Goal: Information Seeking & Learning: Learn about a topic

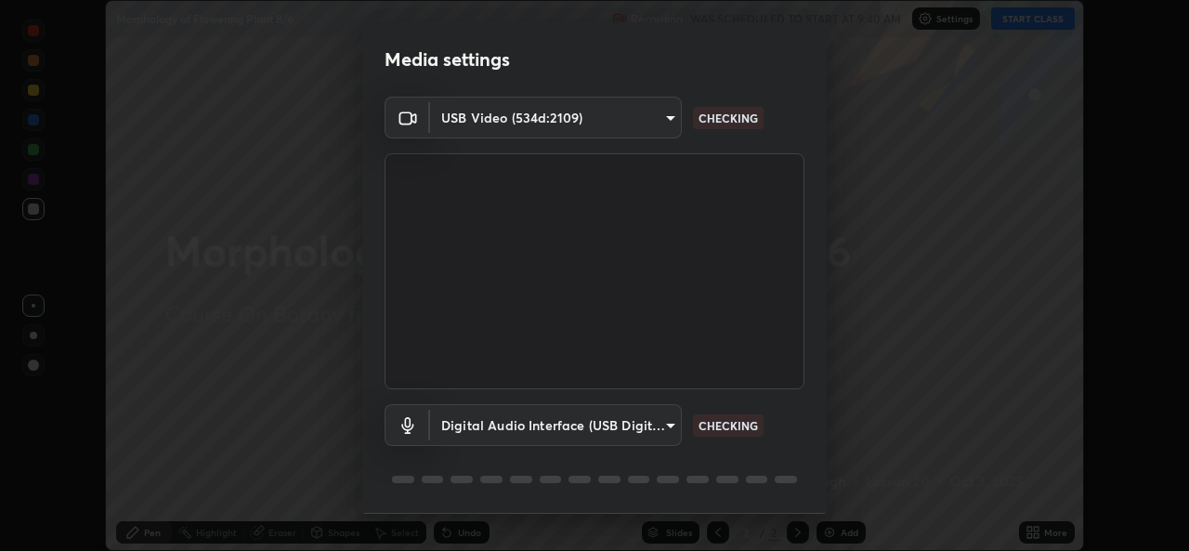
scroll to position [58, 0]
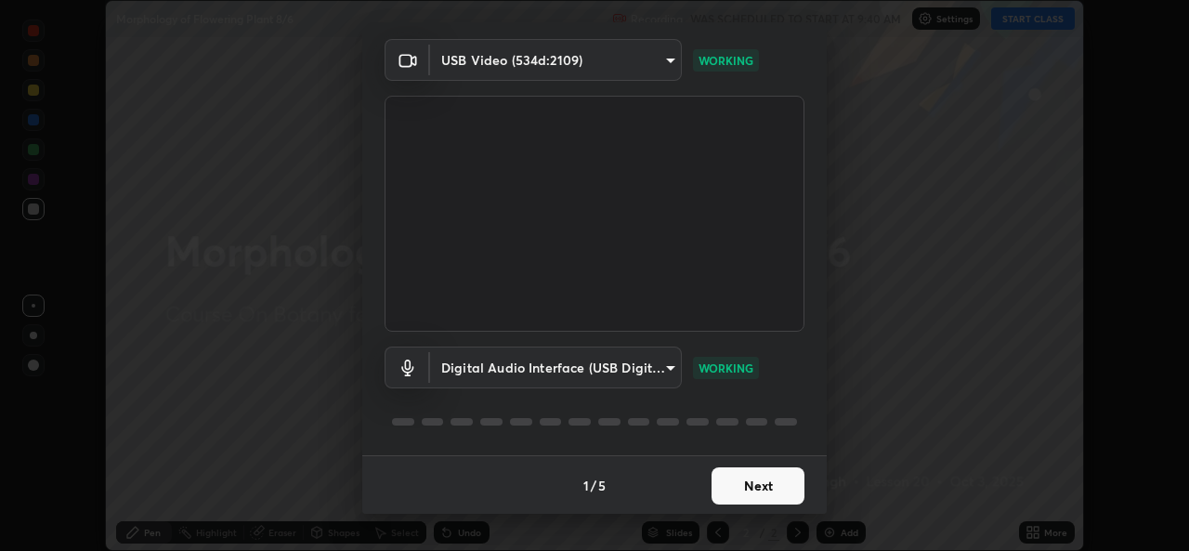
click at [758, 492] on button "Next" at bounding box center [758, 485] width 93 height 37
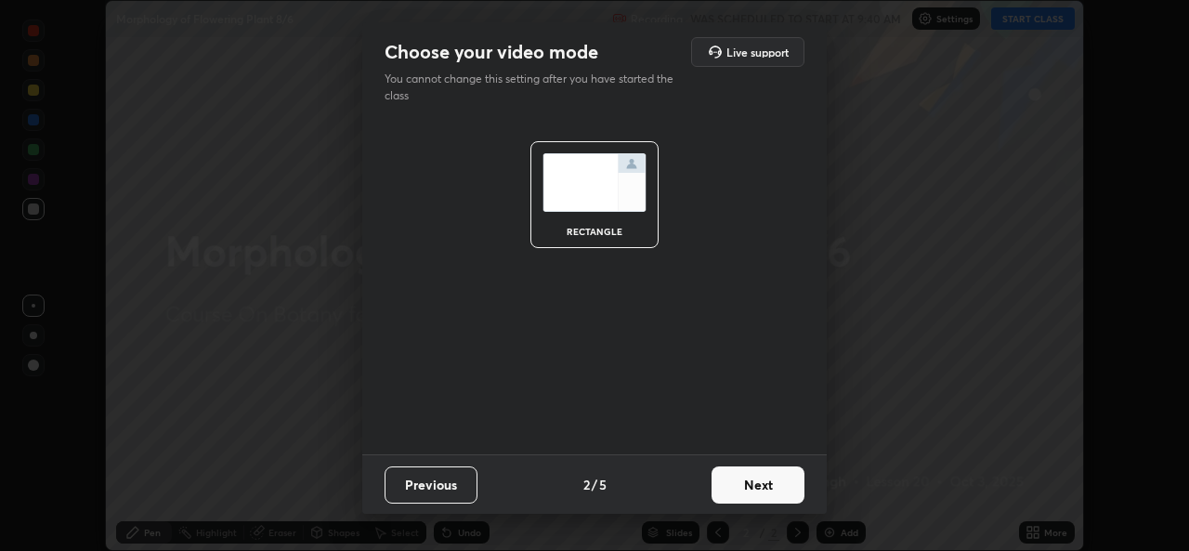
scroll to position [0, 0]
click at [753, 493] on button "Next" at bounding box center [758, 484] width 93 height 37
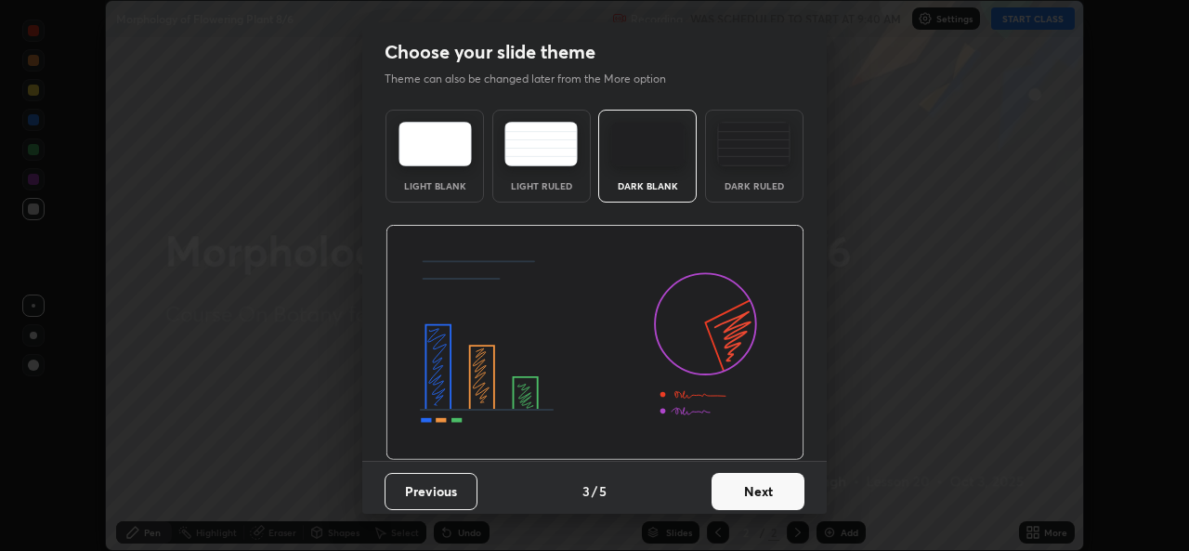
click at [754, 487] on button "Next" at bounding box center [758, 491] width 93 height 37
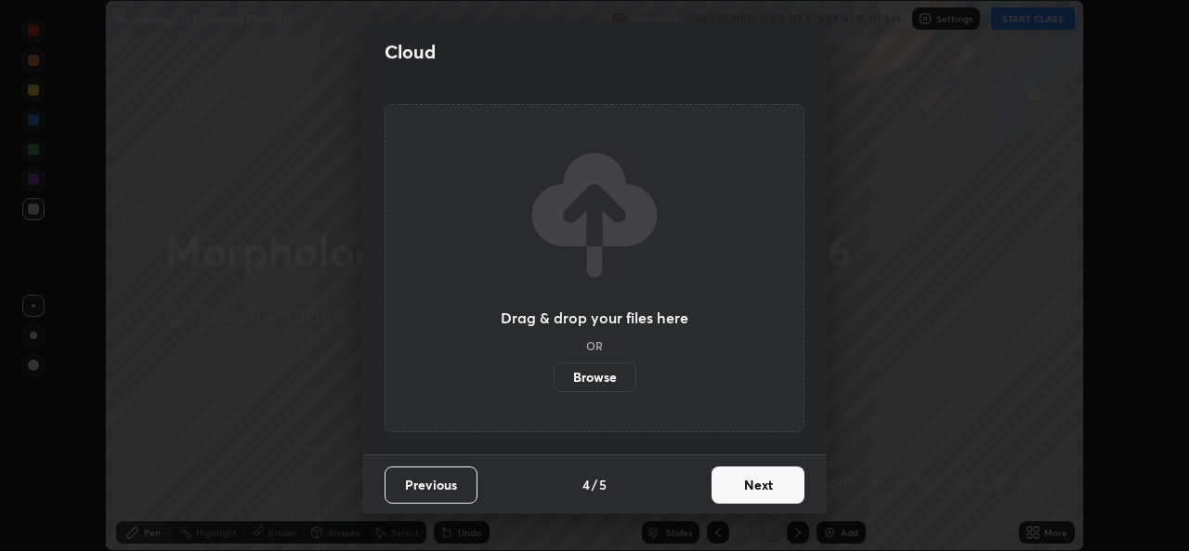
click at [765, 488] on button "Next" at bounding box center [758, 484] width 93 height 37
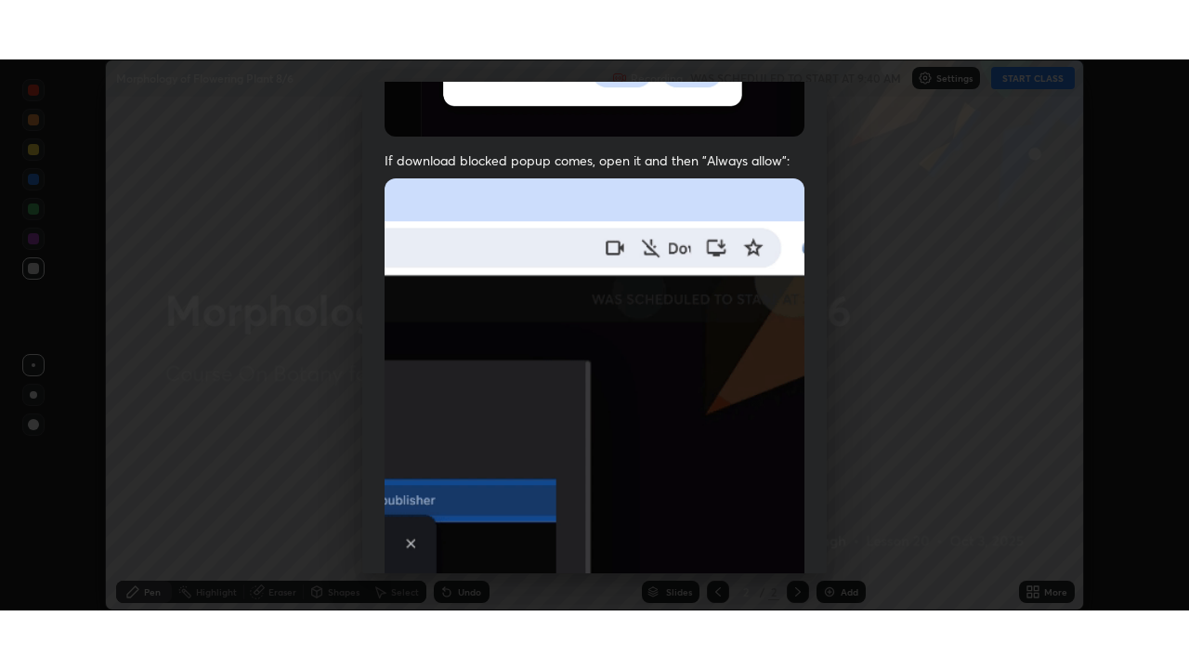
scroll to position [437, 0]
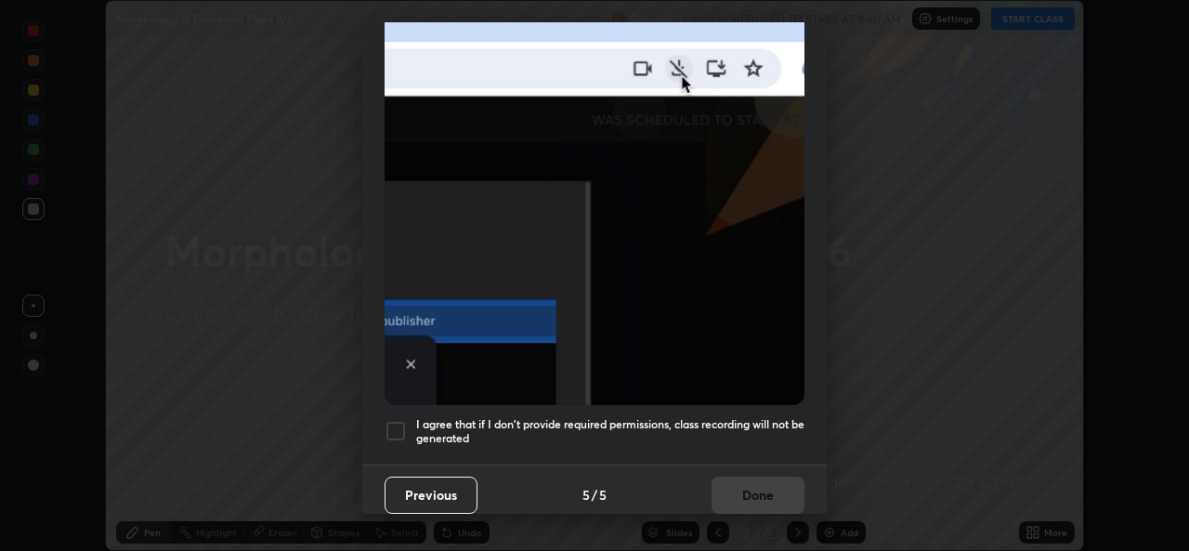
click at [553, 424] on h5 "I agree that if I don't provide required permissions, class recording will not …" at bounding box center [610, 431] width 388 height 29
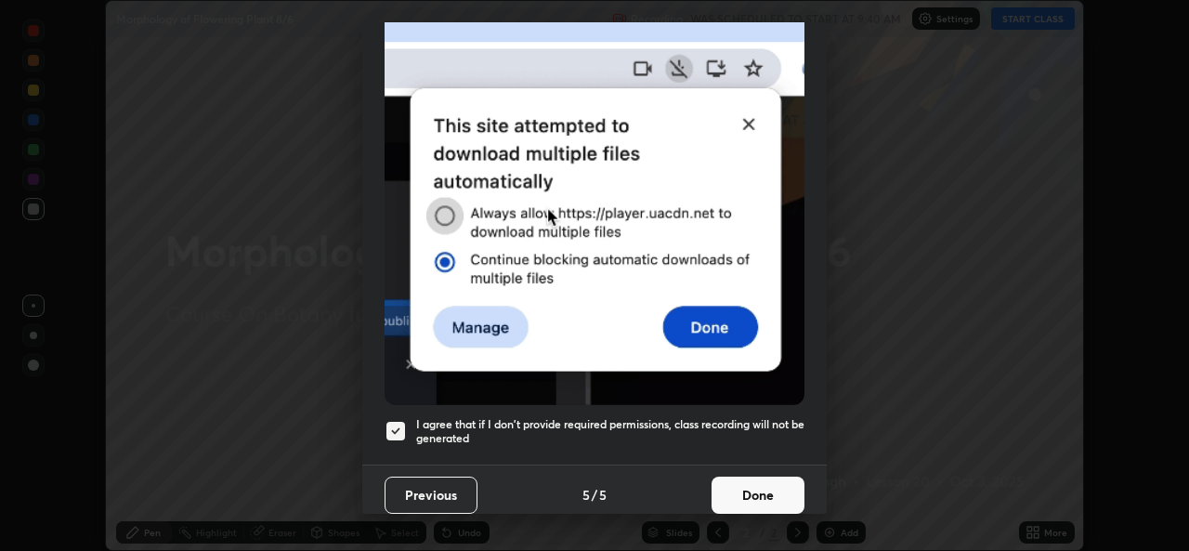
click at [751, 498] on button "Done" at bounding box center [758, 495] width 93 height 37
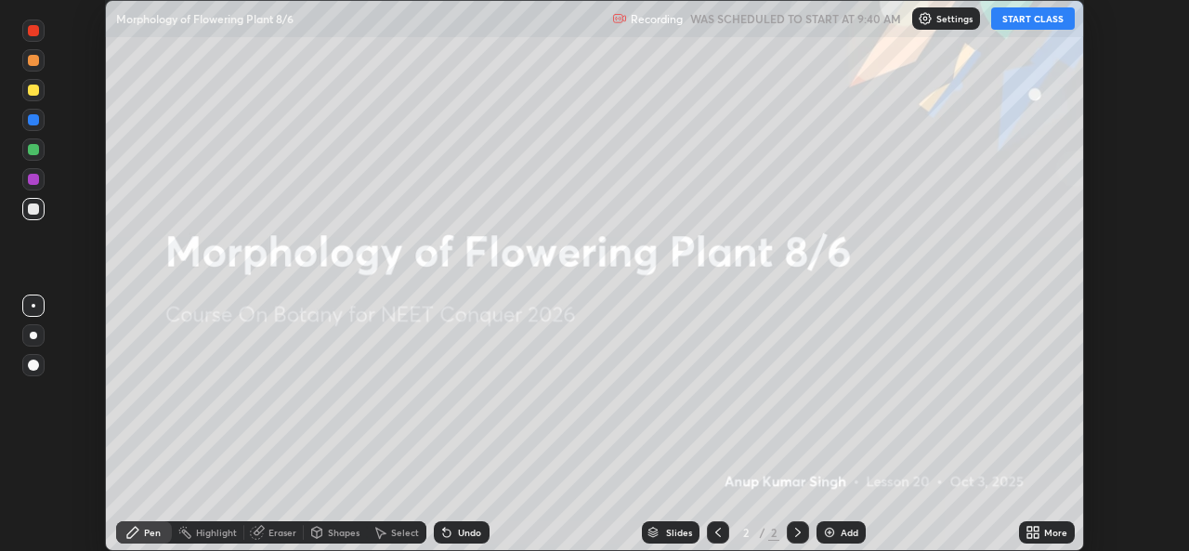
click at [1038, 530] on icon at bounding box center [1036, 529] width 5 height 5
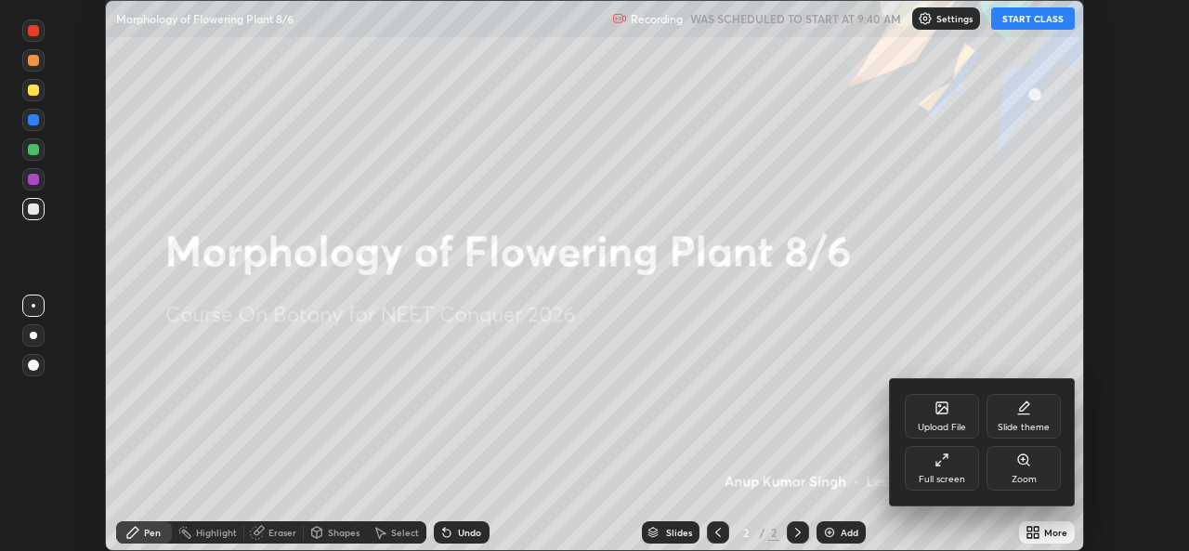
click at [962, 489] on div "Full screen" at bounding box center [942, 468] width 74 height 45
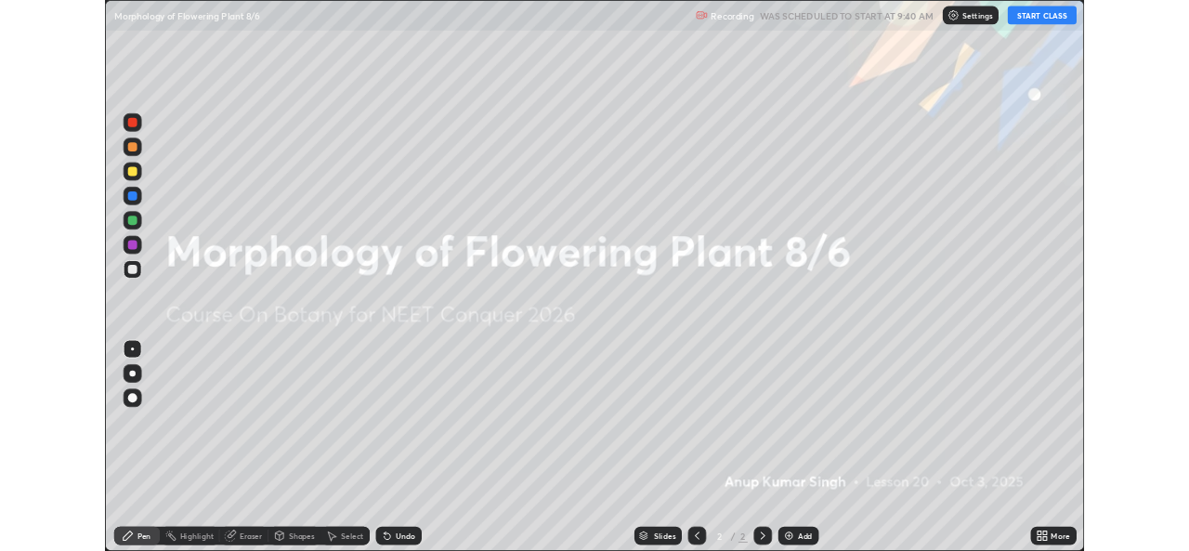
scroll to position [669, 1189]
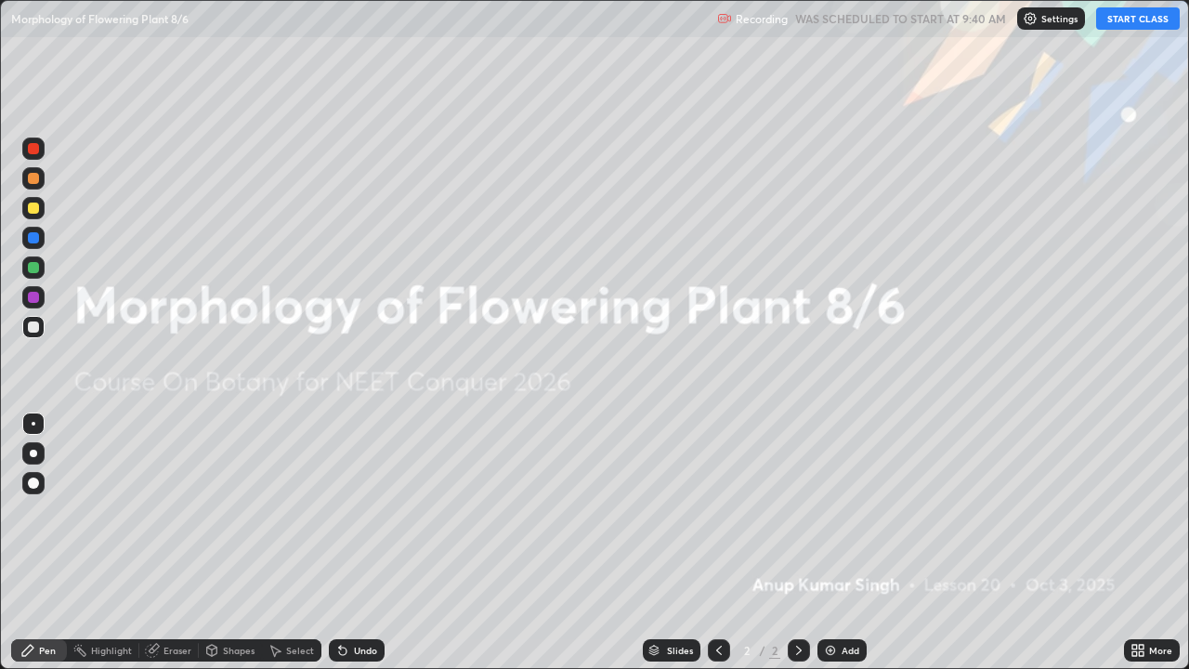
click at [1108, 15] on button "START CLASS" at bounding box center [1138, 18] width 84 height 22
click at [834, 550] on img at bounding box center [830, 650] width 15 height 15
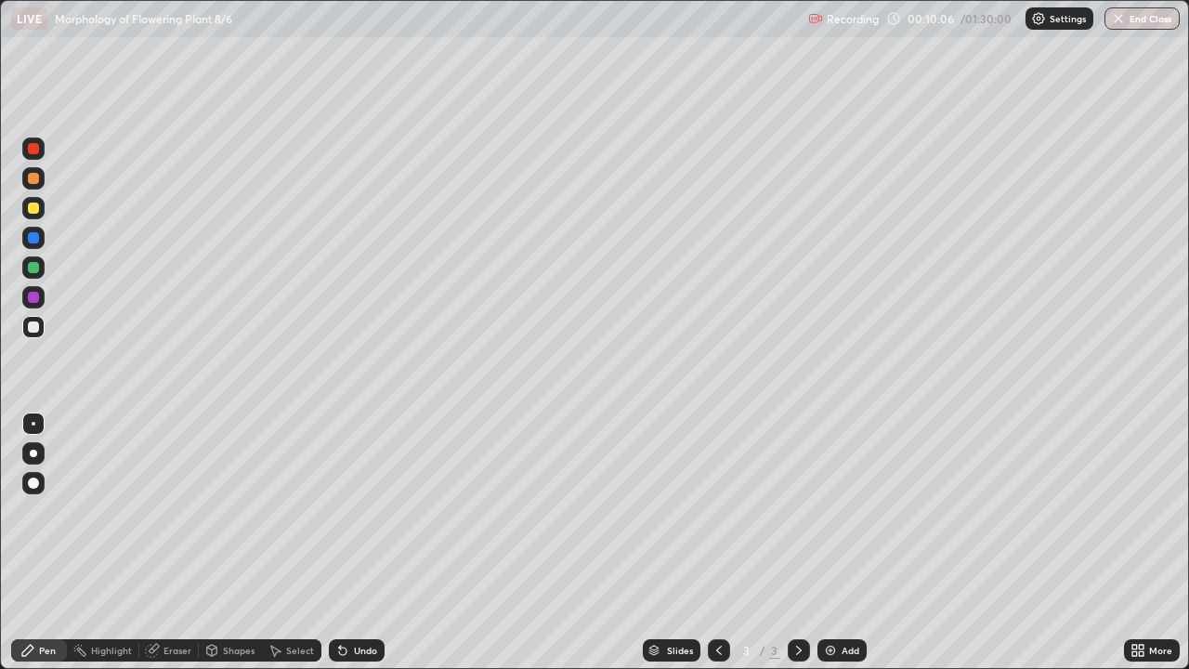
click at [350, 550] on div "Undo" at bounding box center [357, 650] width 56 height 22
click at [358, 550] on div "Undo" at bounding box center [365, 650] width 23 height 9
click at [354, 550] on div "Undo" at bounding box center [357, 650] width 56 height 22
click at [357, 550] on div "Undo" at bounding box center [357, 650] width 56 height 22
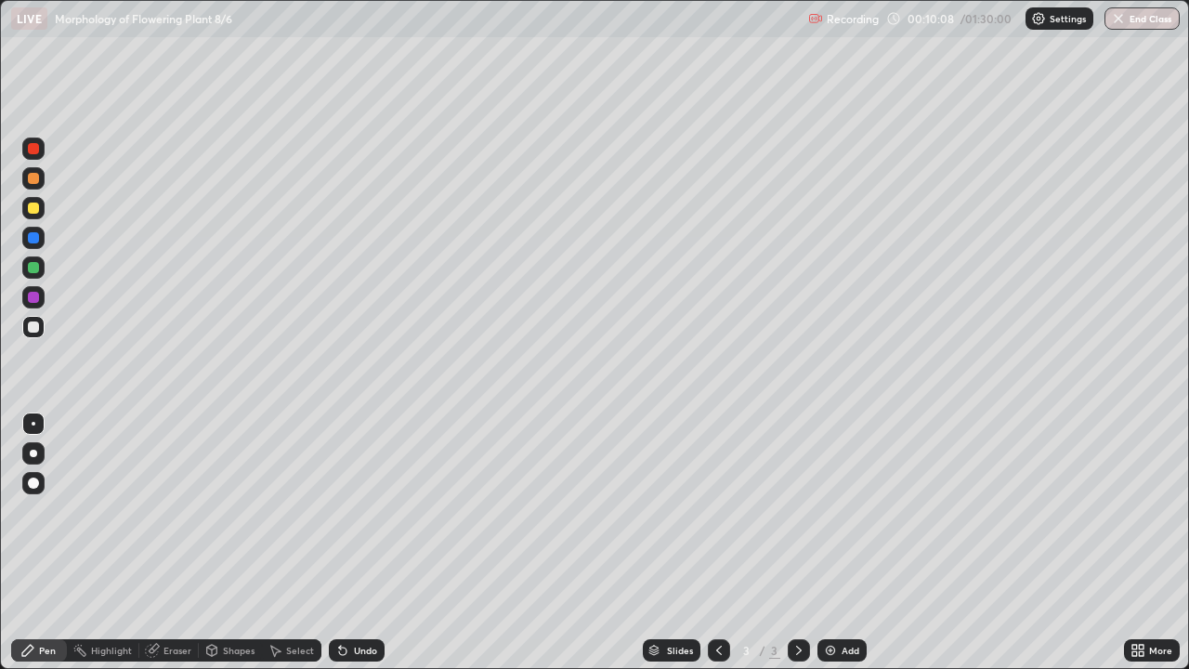
click at [356, 550] on div "Undo" at bounding box center [357, 650] width 56 height 22
click at [356, 550] on div "Undo" at bounding box center [365, 650] width 23 height 9
click at [355, 550] on div "Undo" at bounding box center [357, 650] width 56 height 22
click at [353, 550] on div "Undo" at bounding box center [357, 650] width 56 height 22
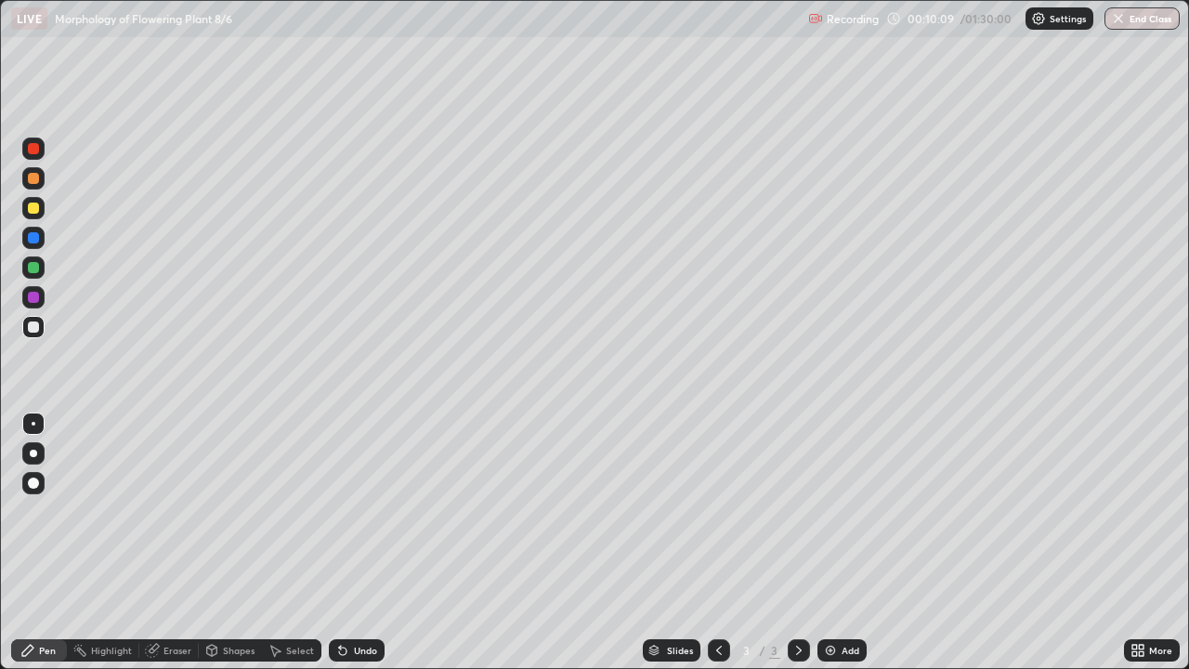
click at [350, 550] on div "Undo" at bounding box center [357, 650] width 56 height 22
click at [349, 550] on div "Undo" at bounding box center [357, 650] width 56 height 22
click at [346, 550] on icon at bounding box center [342, 650] width 15 height 15
click at [32, 460] on div at bounding box center [33, 453] width 22 height 22
click at [25, 474] on div at bounding box center [33, 483] width 22 height 22
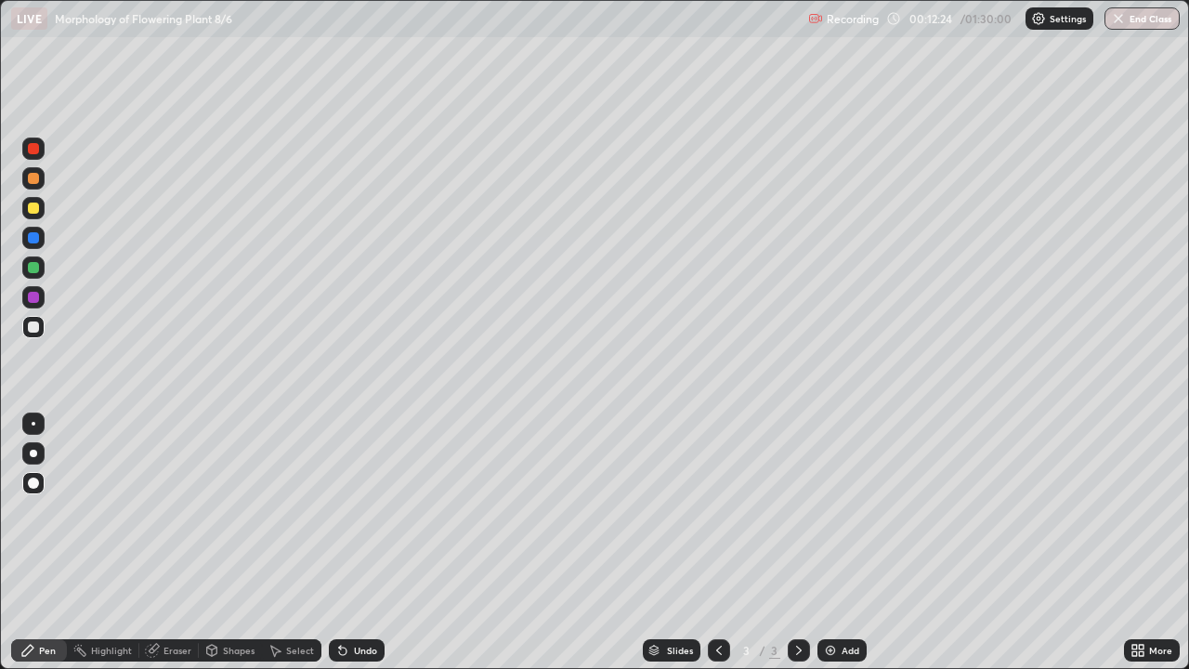
click at [26, 483] on div at bounding box center [33, 483] width 22 height 22
click at [29, 271] on div at bounding box center [33, 267] width 11 height 11
click at [33, 323] on div at bounding box center [33, 326] width 11 height 11
click at [33, 450] on div at bounding box center [33, 453] width 7 height 7
click at [33, 485] on div at bounding box center [33, 483] width 11 height 11
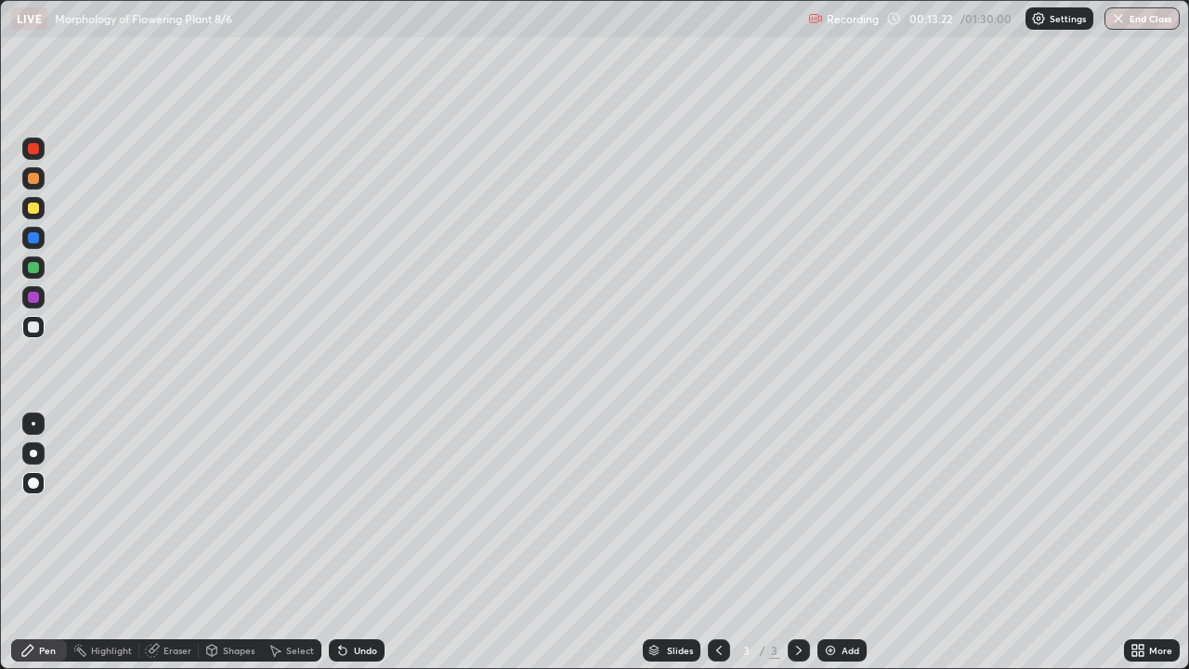
click at [33, 208] on div at bounding box center [33, 208] width 11 height 11
click at [33, 453] on div at bounding box center [33, 453] width 7 height 7
click at [33, 424] on div at bounding box center [34, 424] width 4 height 4
click at [28, 236] on div at bounding box center [33, 237] width 11 height 11
click at [355, 550] on div "Undo" at bounding box center [365, 650] width 23 height 9
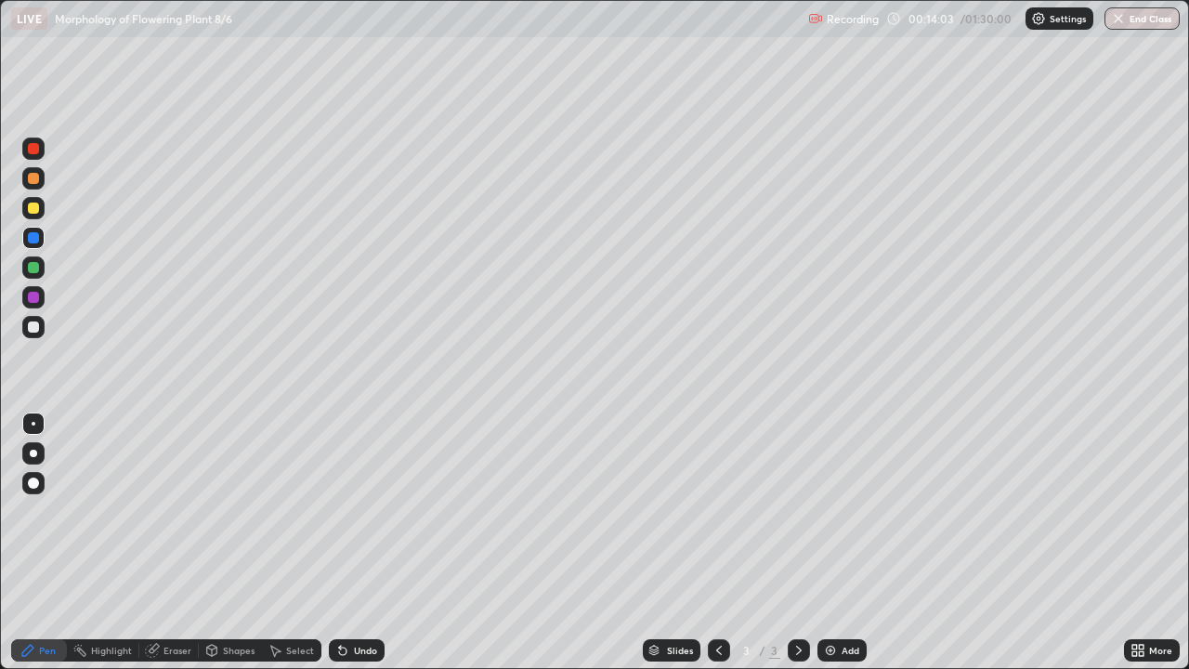
click at [347, 550] on icon at bounding box center [342, 650] width 15 height 15
click at [30, 328] on div at bounding box center [33, 326] width 11 height 11
click at [35, 450] on div at bounding box center [33, 453] width 7 height 7
click at [37, 272] on div at bounding box center [33, 267] width 11 height 11
click at [32, 207] on div at bounding box center [33, 208] width 11 height 11
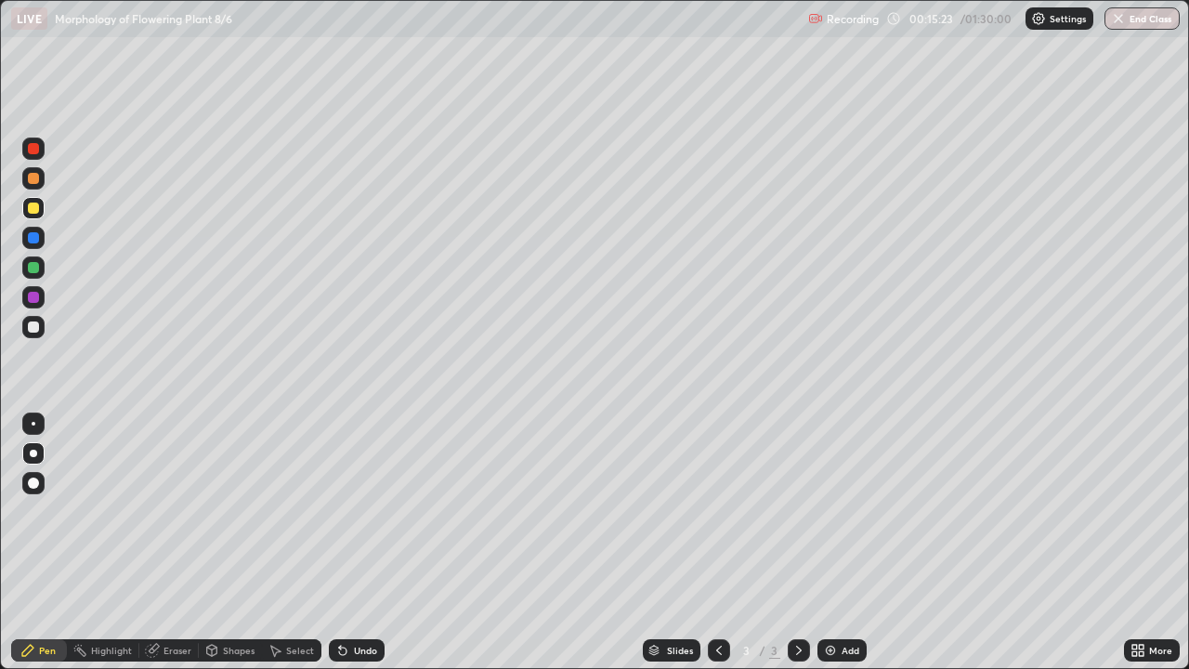
click at [37, 481] on div at bounding box center [33, 483] width 11 height 11
click at [182, 550] on div "Eraser" at bounding box center [178, 650] width 28 height 9
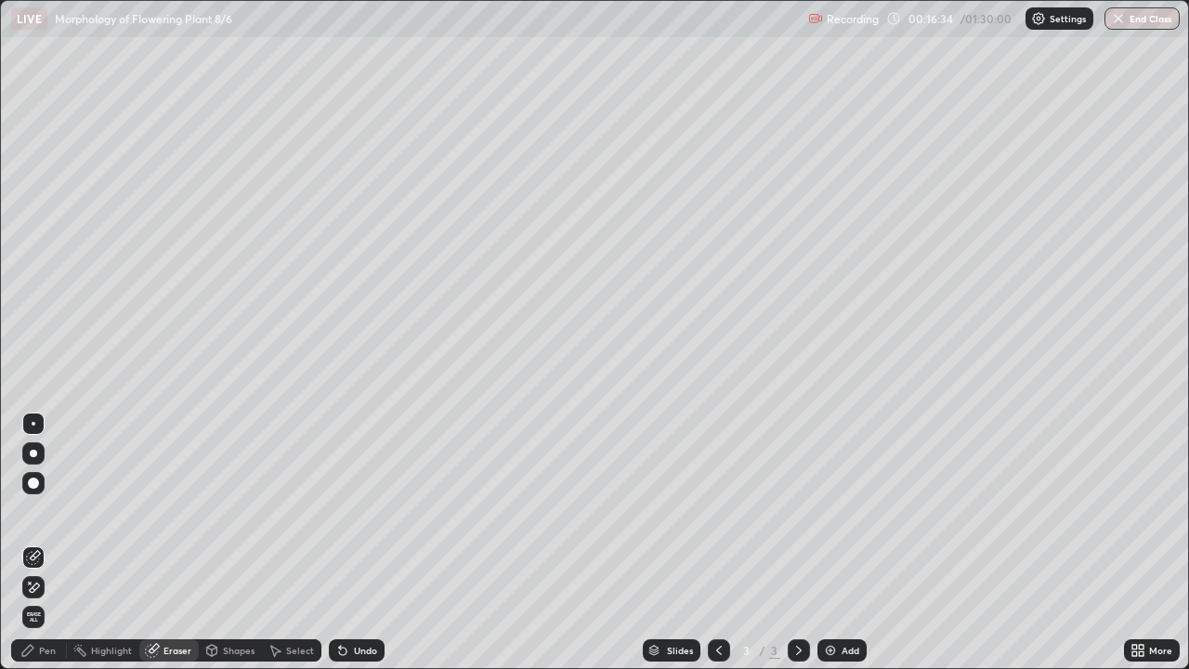
click at [50, 550] on div "Pen" at bounding box center [47, 650] width 17 height 9
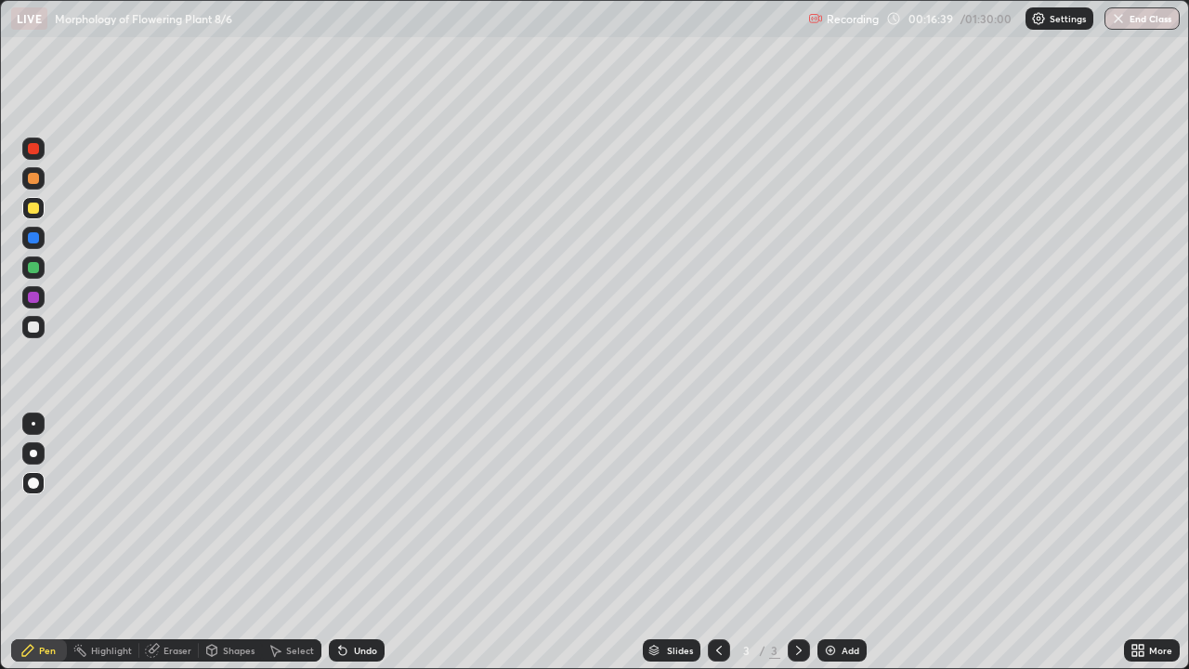
click at [36, 151] on div at bounding box center [33, 148] width 11 height 11
click at [23, 421] on div at bounding box center [33, 424] width 22 height 22
click at [825, 550] on img at bounding box center [830, 650] width 15 height 15
click at [35, 455] on div at bounding box center [33, 453] width 7 height 7
click at [33, 324] on div at bounding box center [33, 326] width 11 height 11
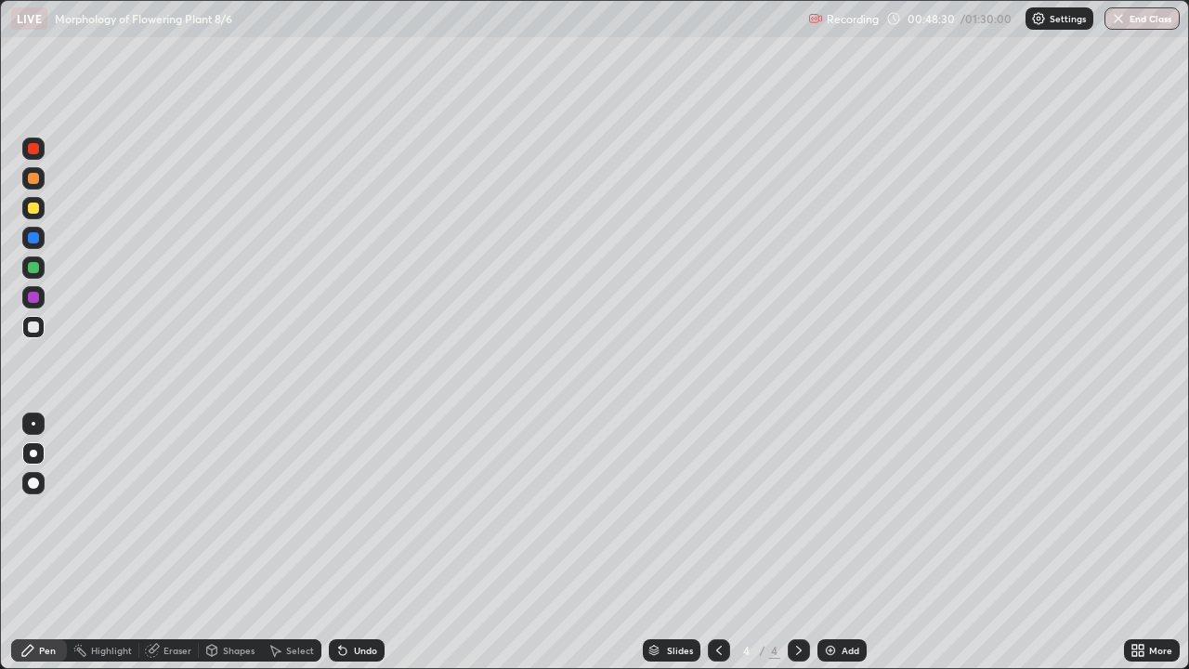
click at [30, 209] on div at bounding box center [33, 208] width 11 height 11
click at [36, 424] on div at bounding box center [33, 424] width 22 height 22
click at [177, 550] on div "Eraser" at bounding box center [168, 650] width 59 height 22
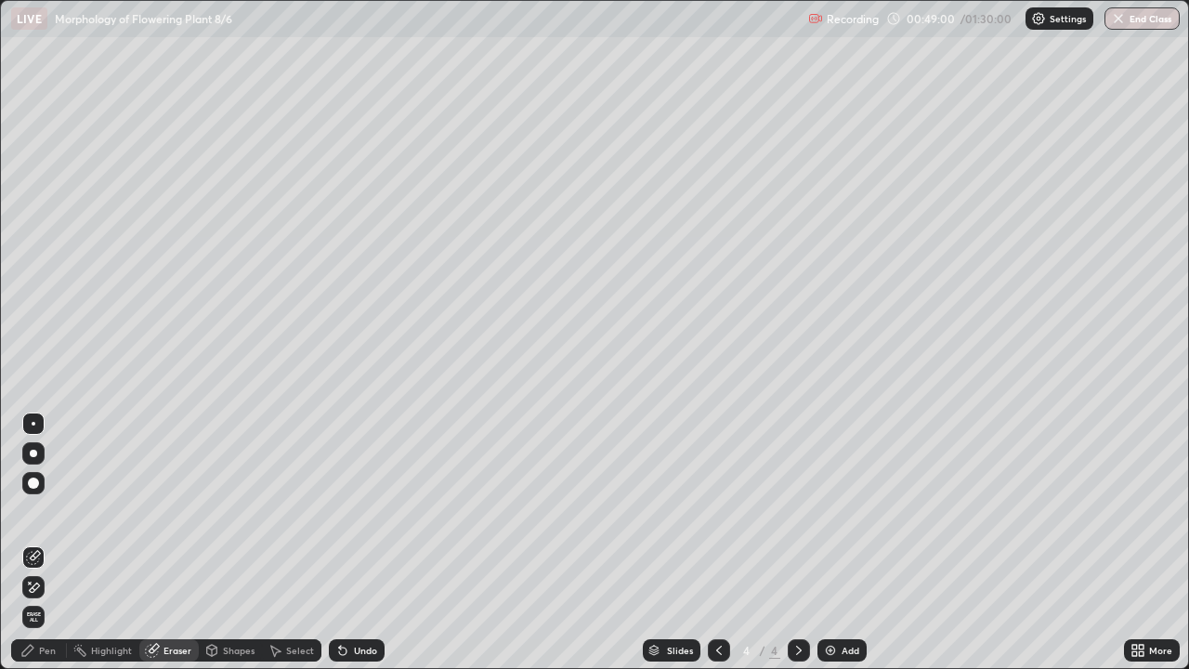
click at [53, 550] on div "Pen" at bounding box center [47, 650] width 17 height 9
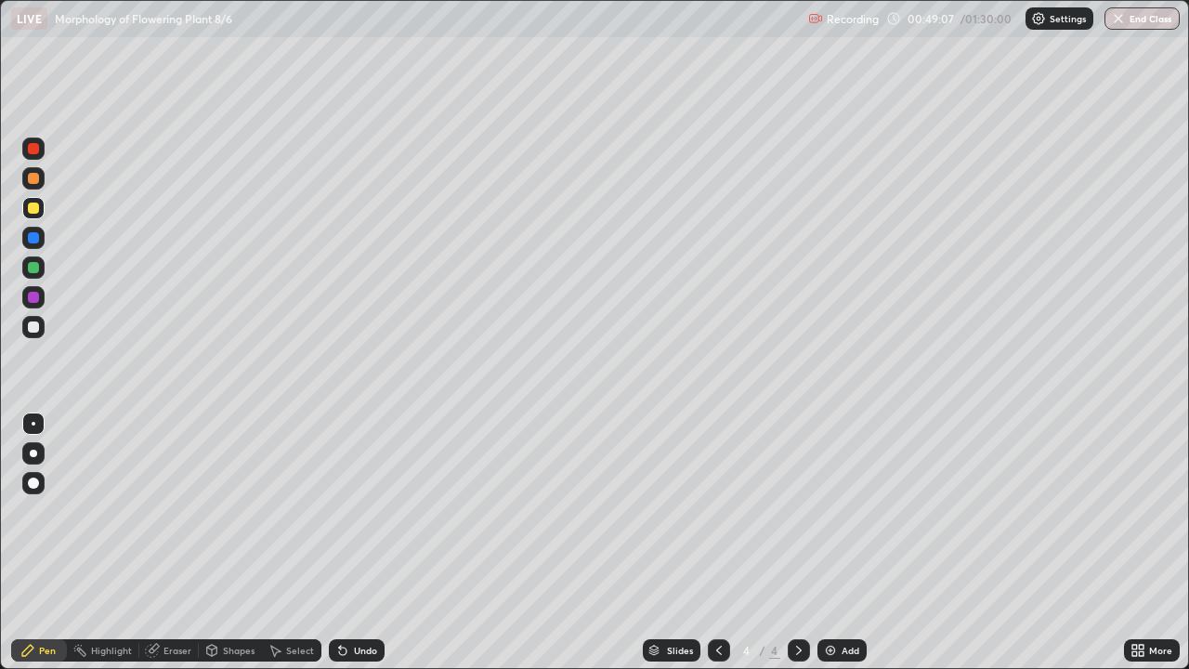
click at [33, 150] on div at bounding box center [33, 148] width 11 height 11
click at [32, 177] on div at bounding box center [33, 178] width 11 height 11
click at [0, 0] on div "LIVE Morphology of Flowering Plant 8/6 Recording 00:49:29 / 01:30:00 Settings E…" at bounding box center [594, 18] width 1189 height 37
click at [33, 483] on div at bounding box center [33, 483] width 11 height 11
click at [23, 330] on div at bounding box center [33, 327] width 22 height 22
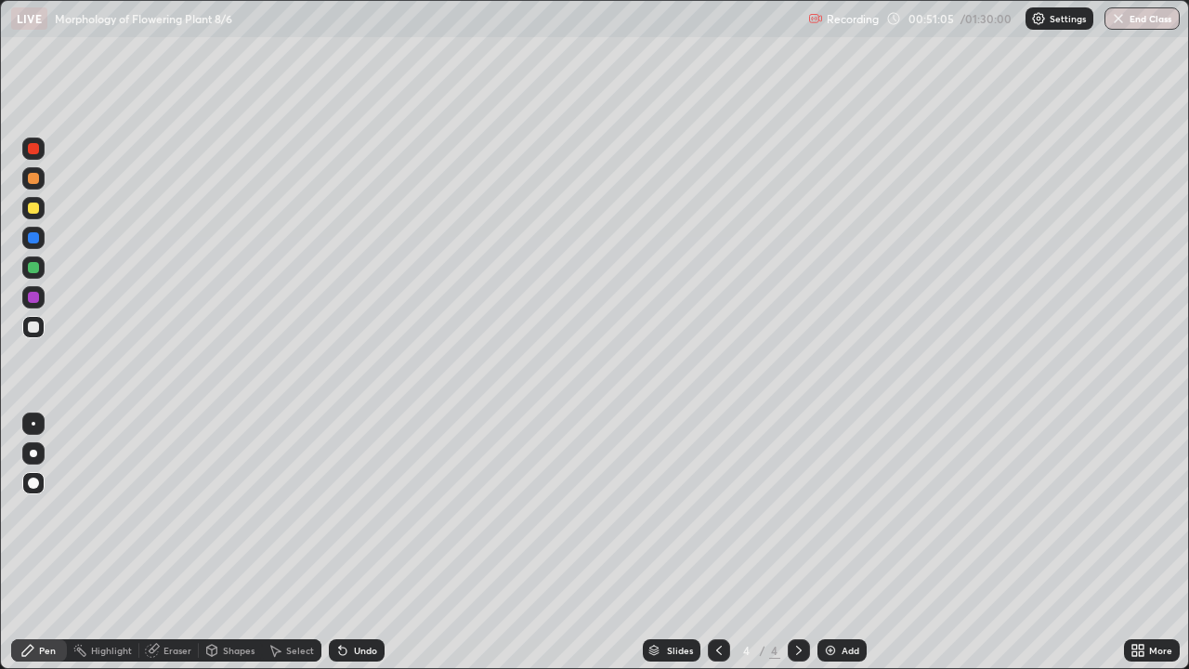
click at [28, 266] on div at bounding box center [33, 267] width 11 height 11
click at [29, 207] on div at bounding box center [33, 208] width 11 height 11
click at [829, 550] on img at bounding box center [830, 650] width 15 height 15
click at [32, 269] on div at bounding box center [33, 267] width 11 height 11
click at [45, 328] on div at bounding box center [34, 327] width 30 height 30
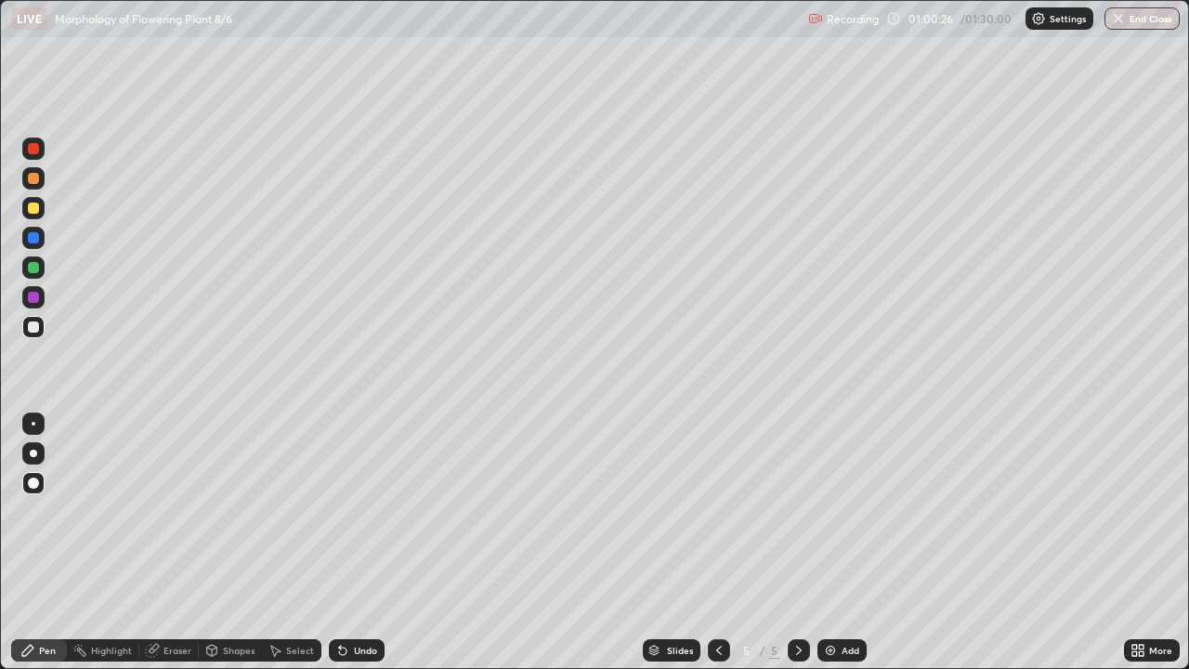
click at [33, 265] on div at bounding box center [33, 267] width 11 height 11
click at [38, 328] on div at bounding box center [33, 326] width 11 height 11
click at [28, 216] on div at bounding box center [33, 208] width 22 height 22
click at [370, 550] on div "Undo" at bounding box center [365, 650] width 23 height 9
click at [351, 550] on div "Undo" at bounding box center [352, 650] width 63 height 37
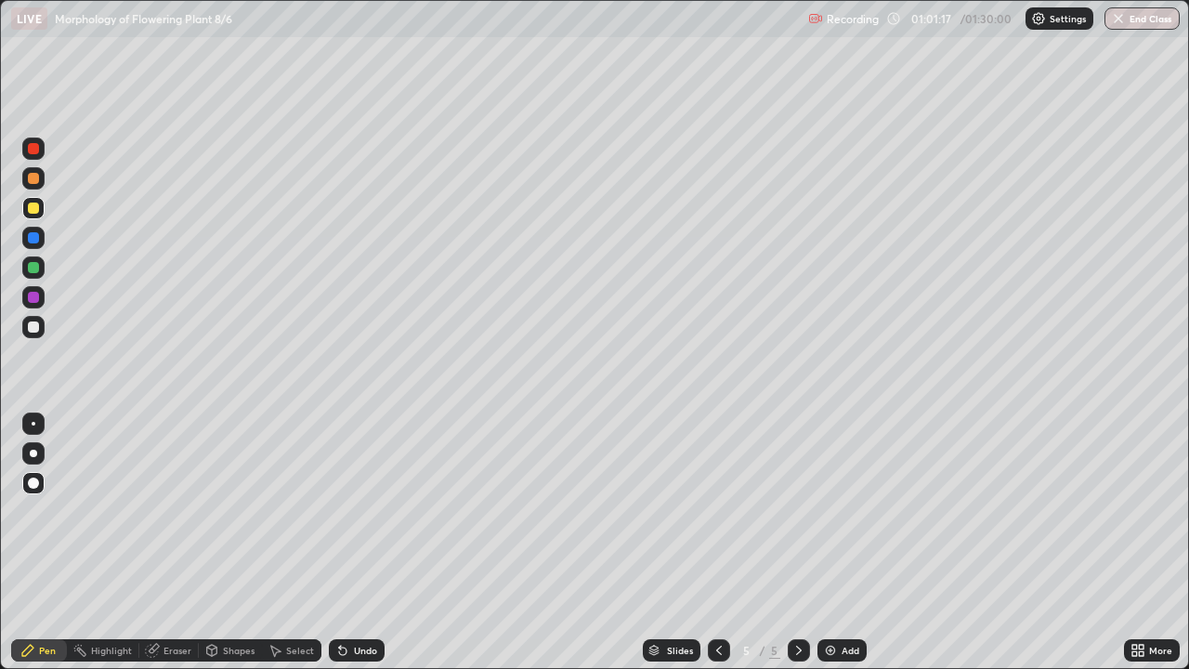
click at [360, 550] on div "Undo" at bounding box center [357, 650] width 56 height 22
click at [829, 550] on img at bounding box center [830, 650] width 15 height 15
click at [1127, 11] on button "End Class" at bounding box center [1142, 18] width 75 height 22
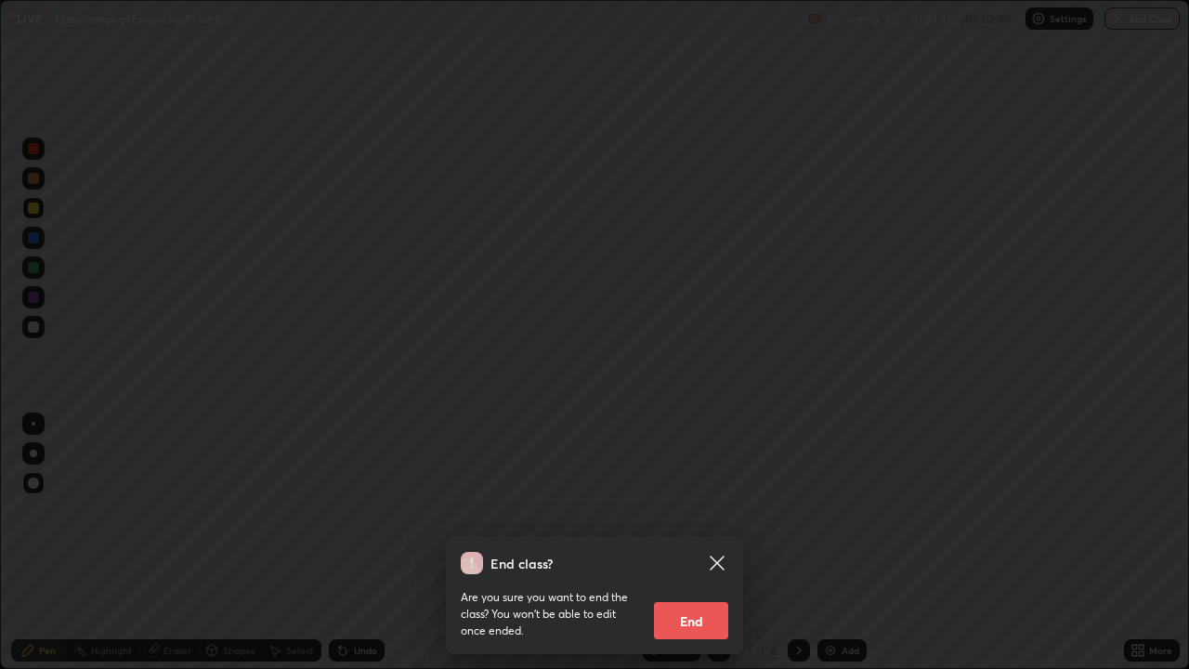
click at [693, 550] on button "End" at bounding box center [691, 620] width 74 height 37
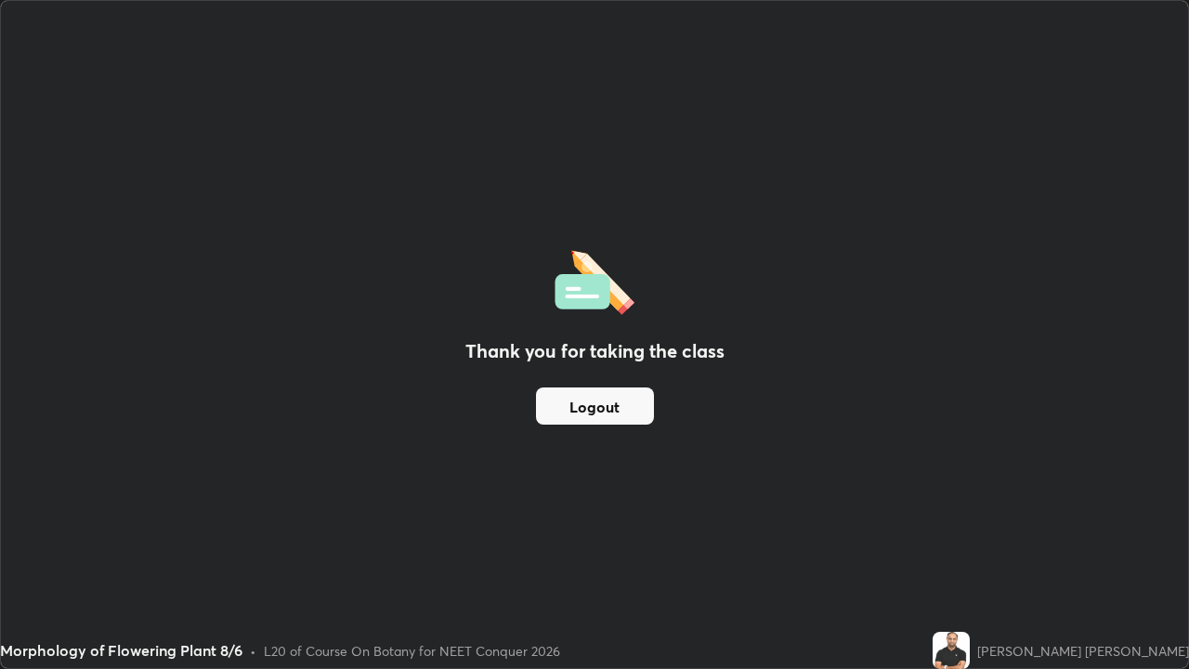
click at [629, 409] on button "Logout" at bounding box center [595, 405] width 118 height 37
click at [566, 412] on button "Logout" at bounding box center [595, 405] width 118 height 37
click at [568, 411] on button "Logout" at bounding box center [595, 405] width 118 height 37
click at [569, 408] on button "Logout" at bounding box center [595, 405] width 118 height 37
click at [569, 404] on button "Logout" at bounding box center [595, 405] width 118 height 37
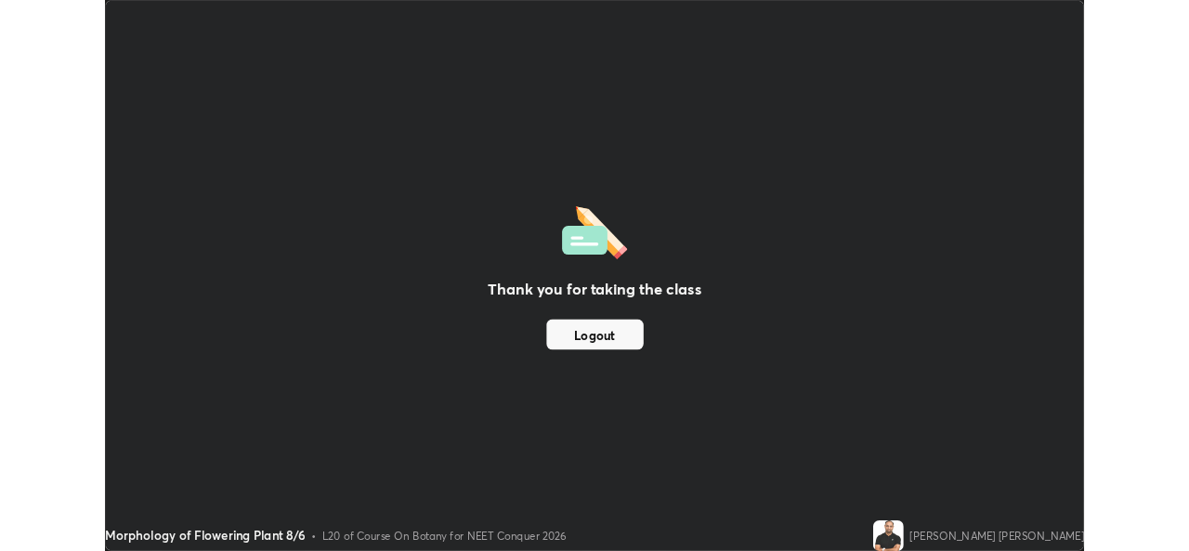
scroll to position [92355, 91718]
